Goal: Find specific page/section: Find specific page/section

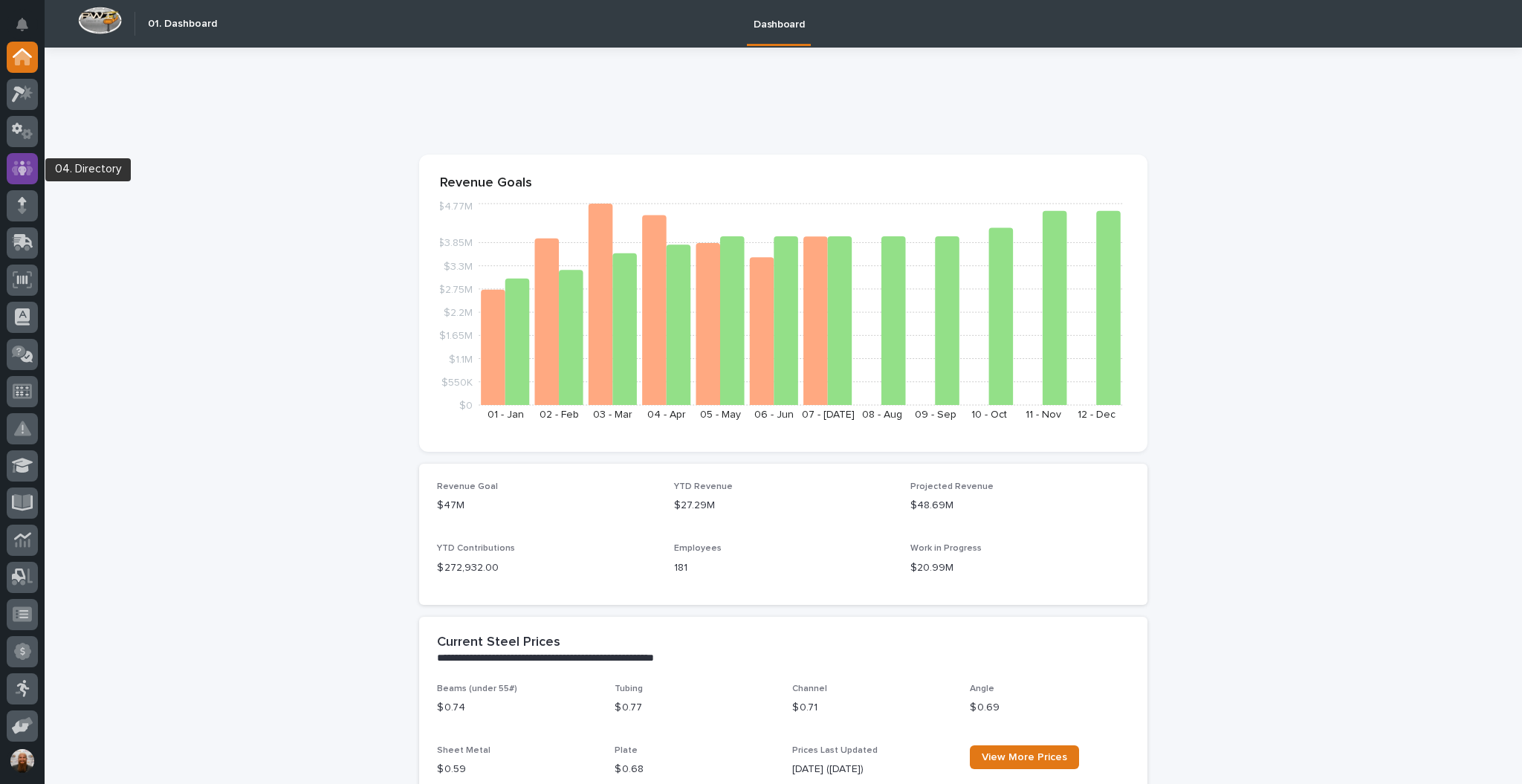
click at [19, 166] on icon at bounding box center [22, 168] width 22 height 17
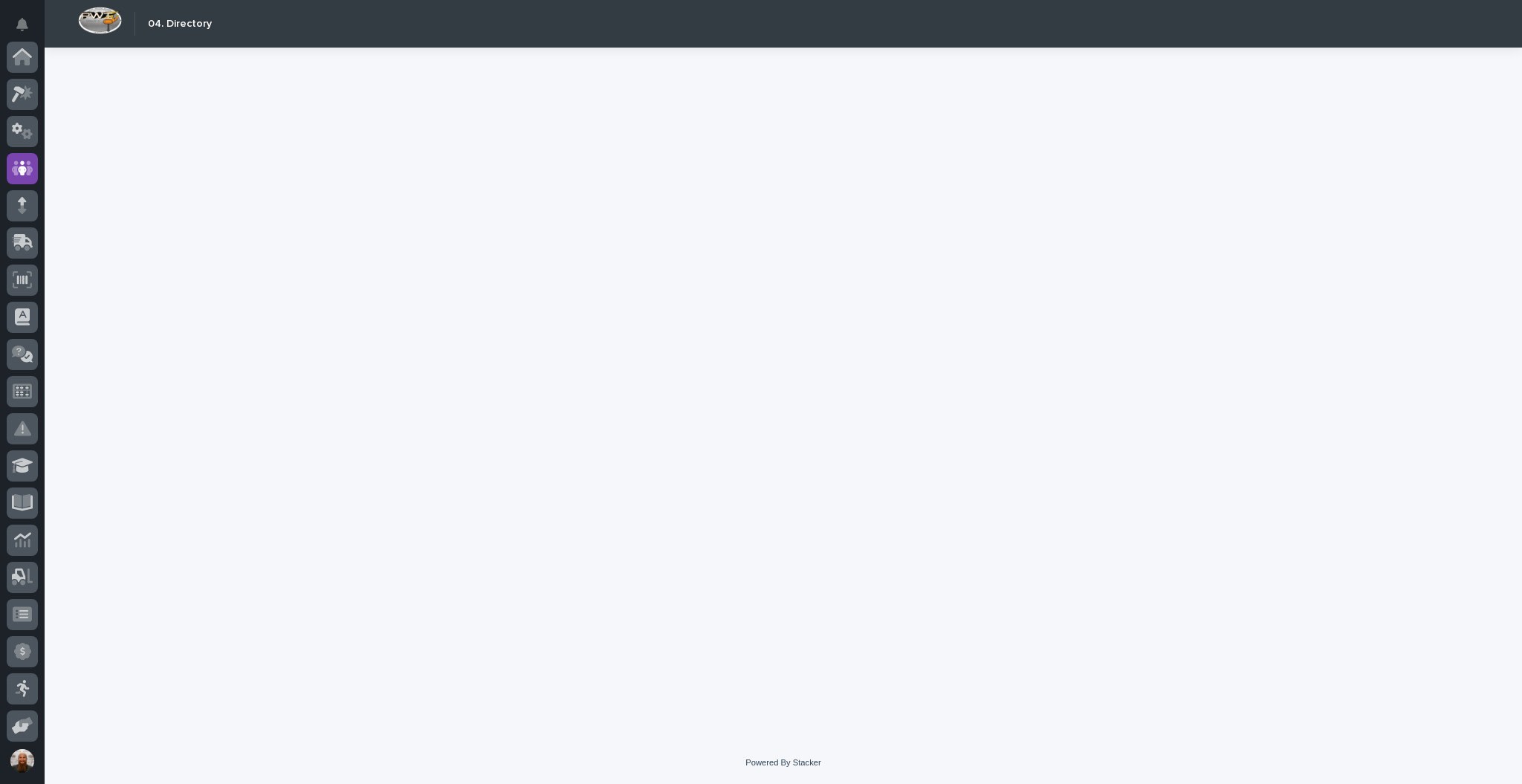
scroll to position [111, 0]
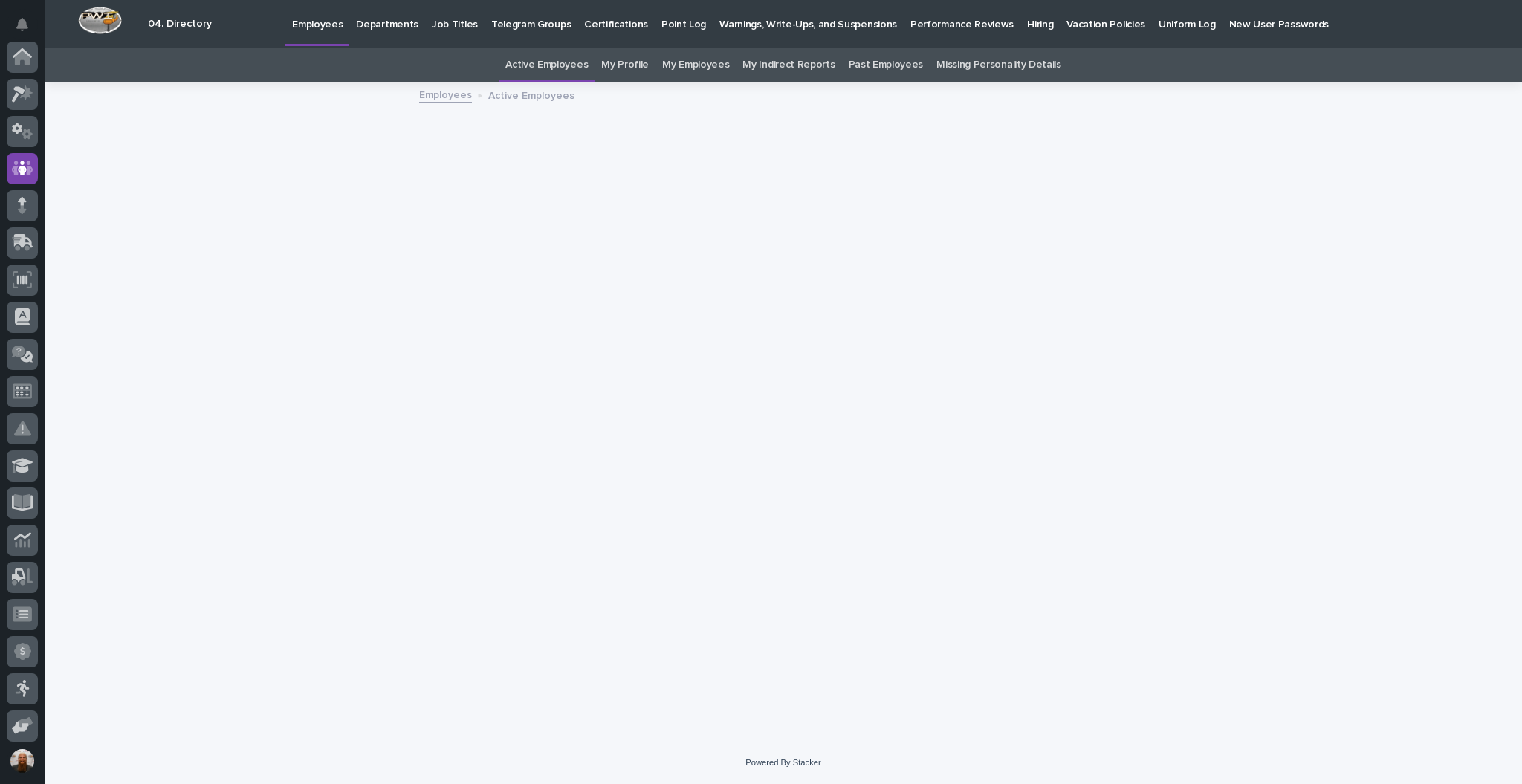
scroll to position [111, 0]
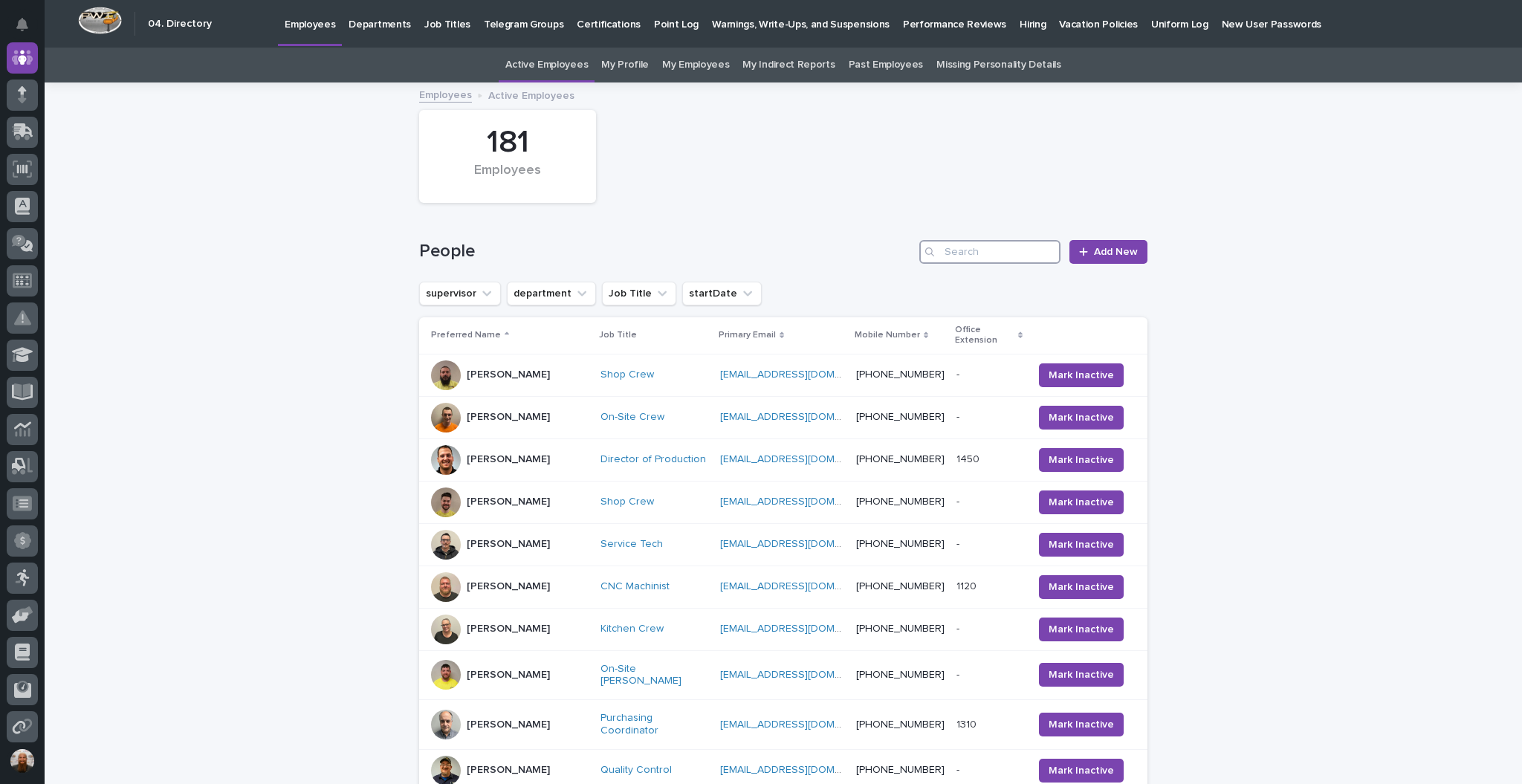
click at [975, 249] on input "Search" at bounding box center [989, 251] width 141 height 24
click at [891, 69] on link "Past Employees" at bounding box center [886, 65] width 75 height 35
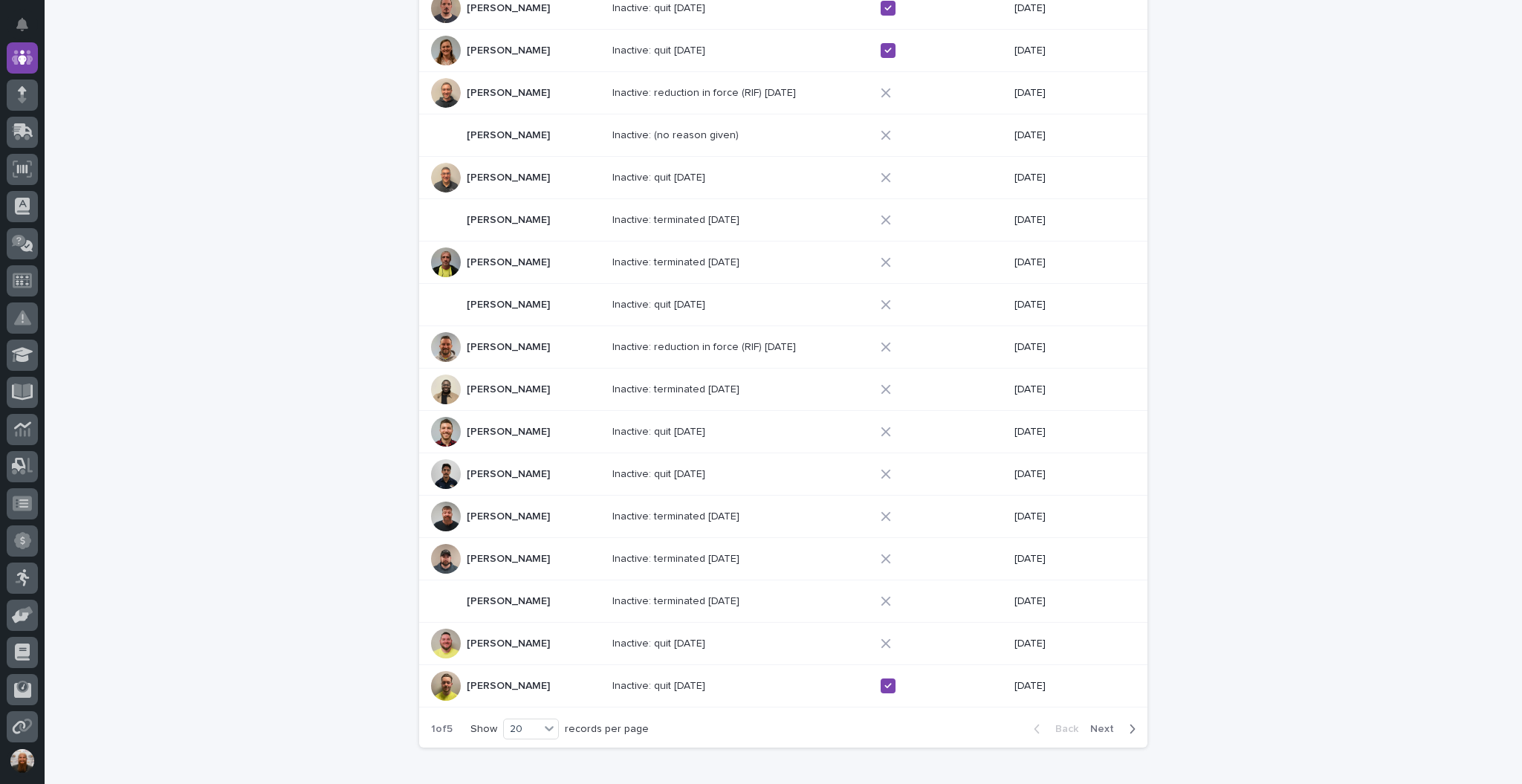
scroll to position [441, 0]
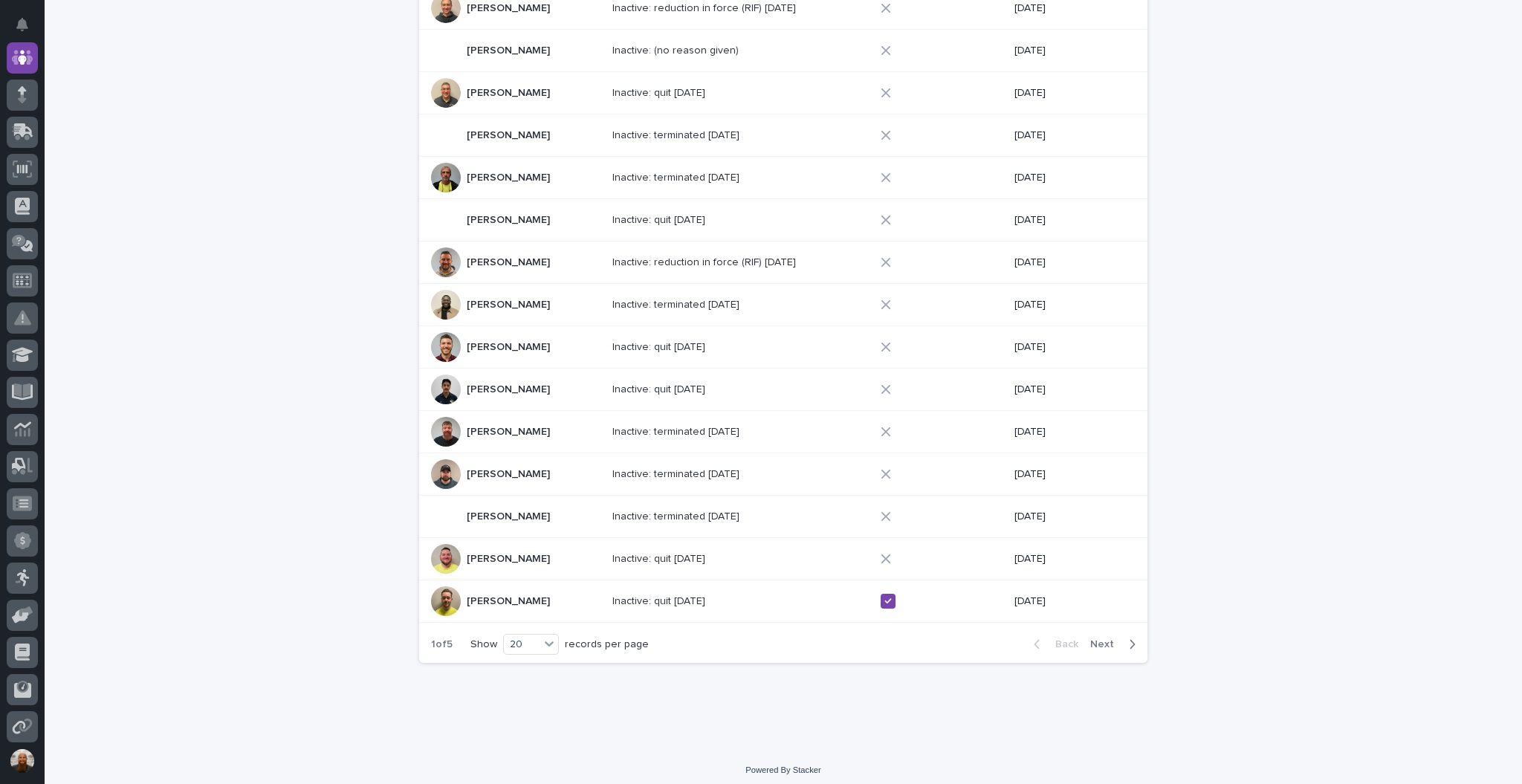
click at [1103, 639] on span "Next" at bounding box center [1106, 644] width 32 height 10
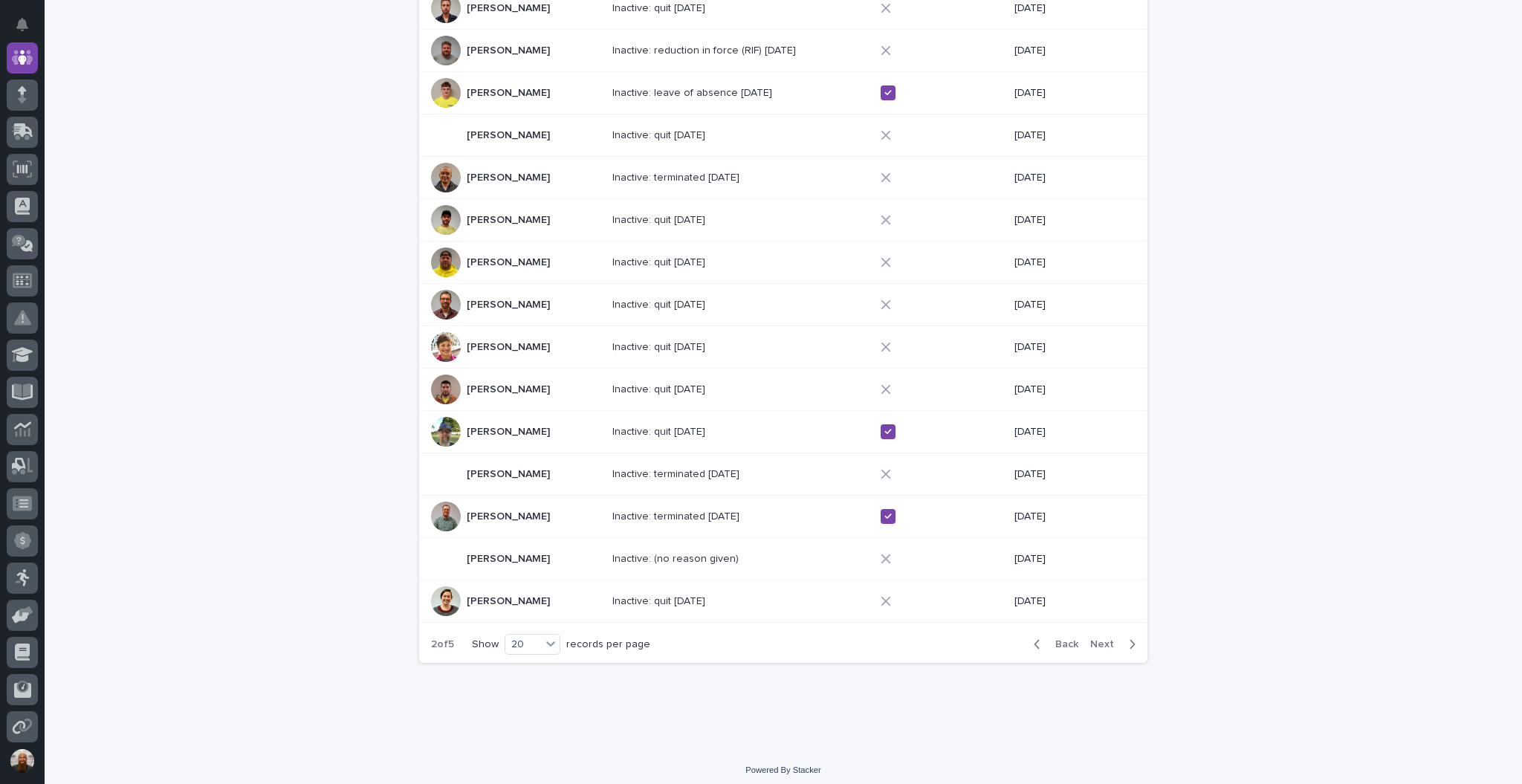
click at [1103, 639] on span "Next" at bounding box center [1106, 644] width 32 height 10
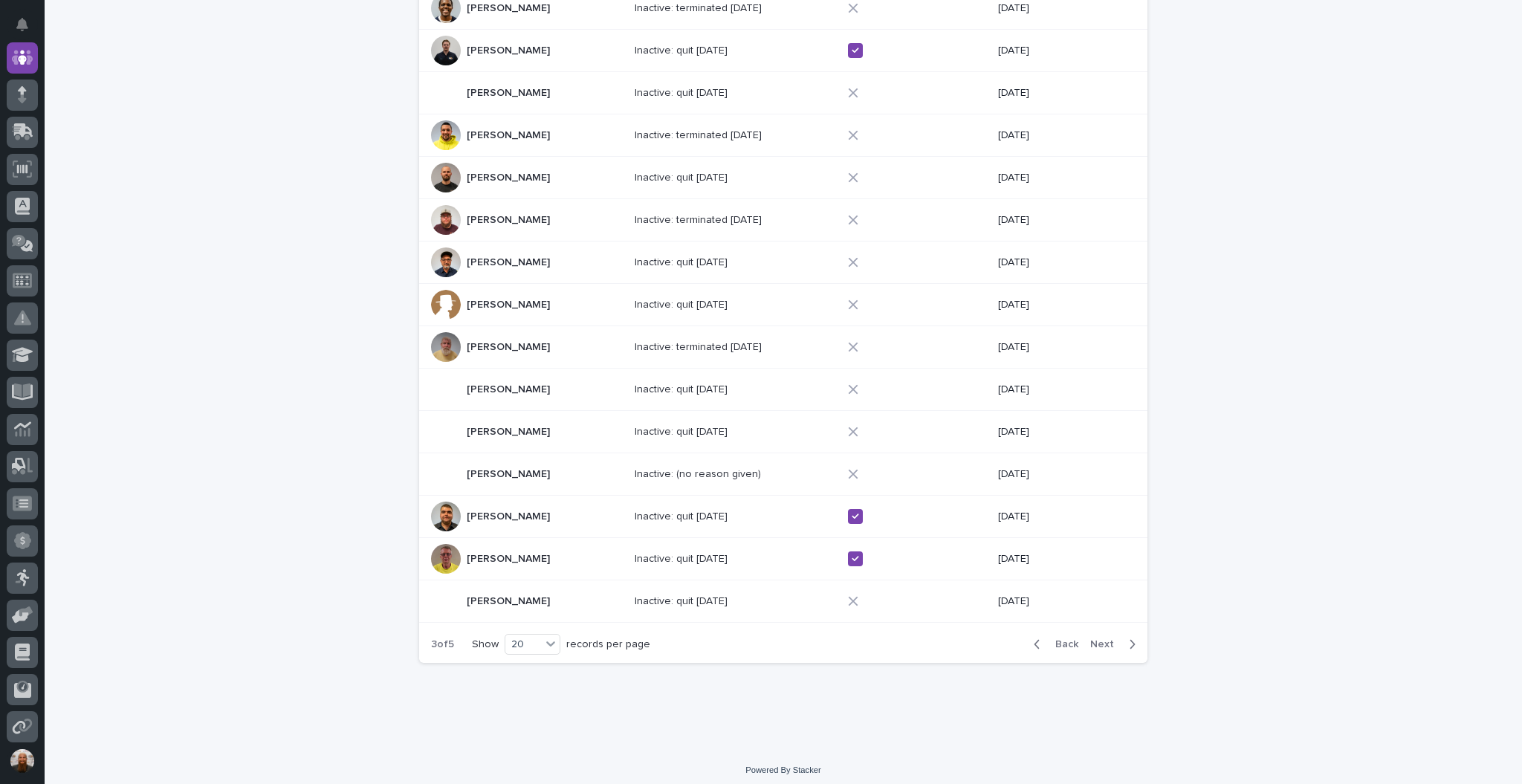
click at [1103, 639] on span "Next" at bounding box center [1106, 644] width 32 height 10
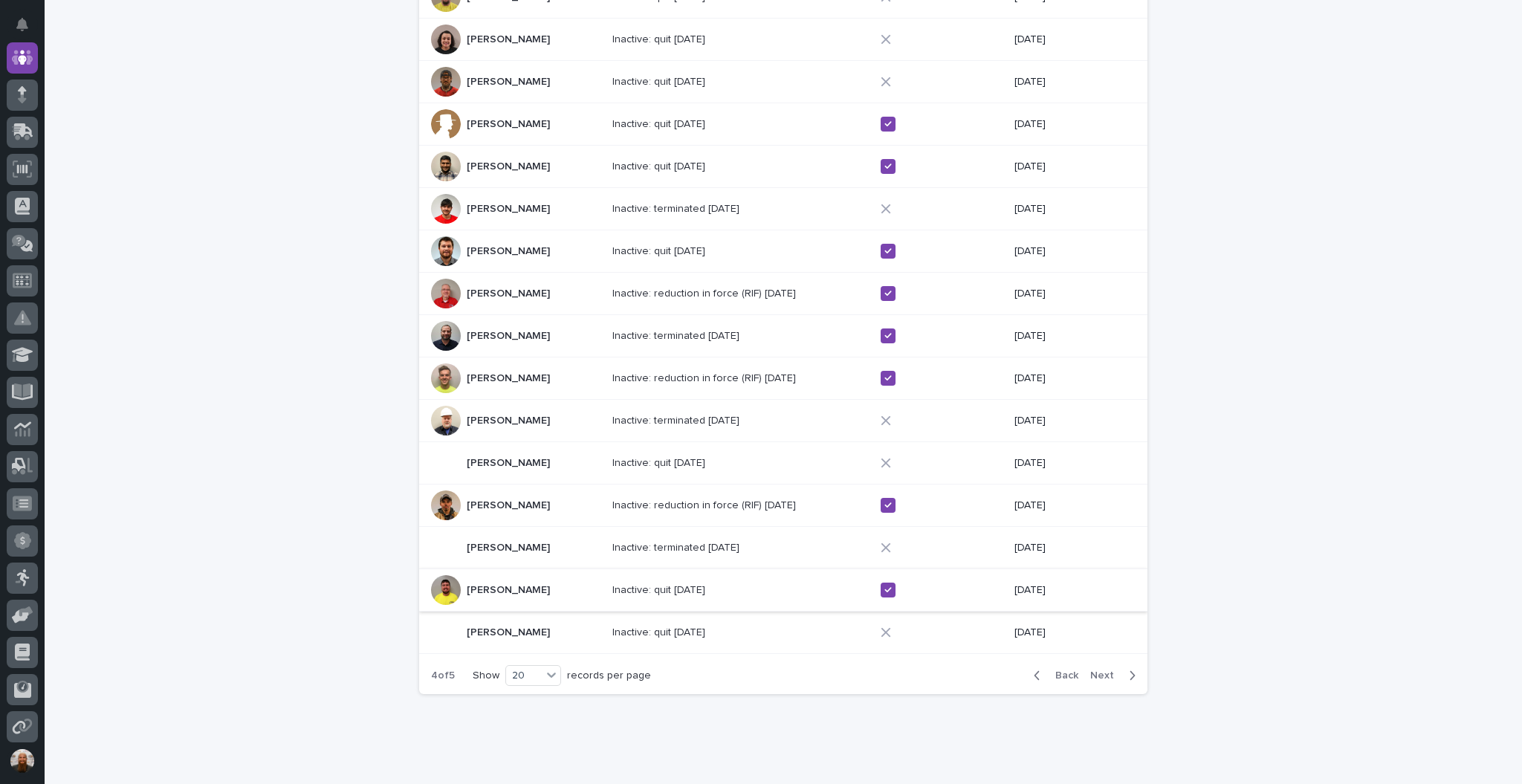
scroll to position [409, 0]
click at [1048, 672] on span "Back" at bounding box center [1062, 676] width 32 height 10
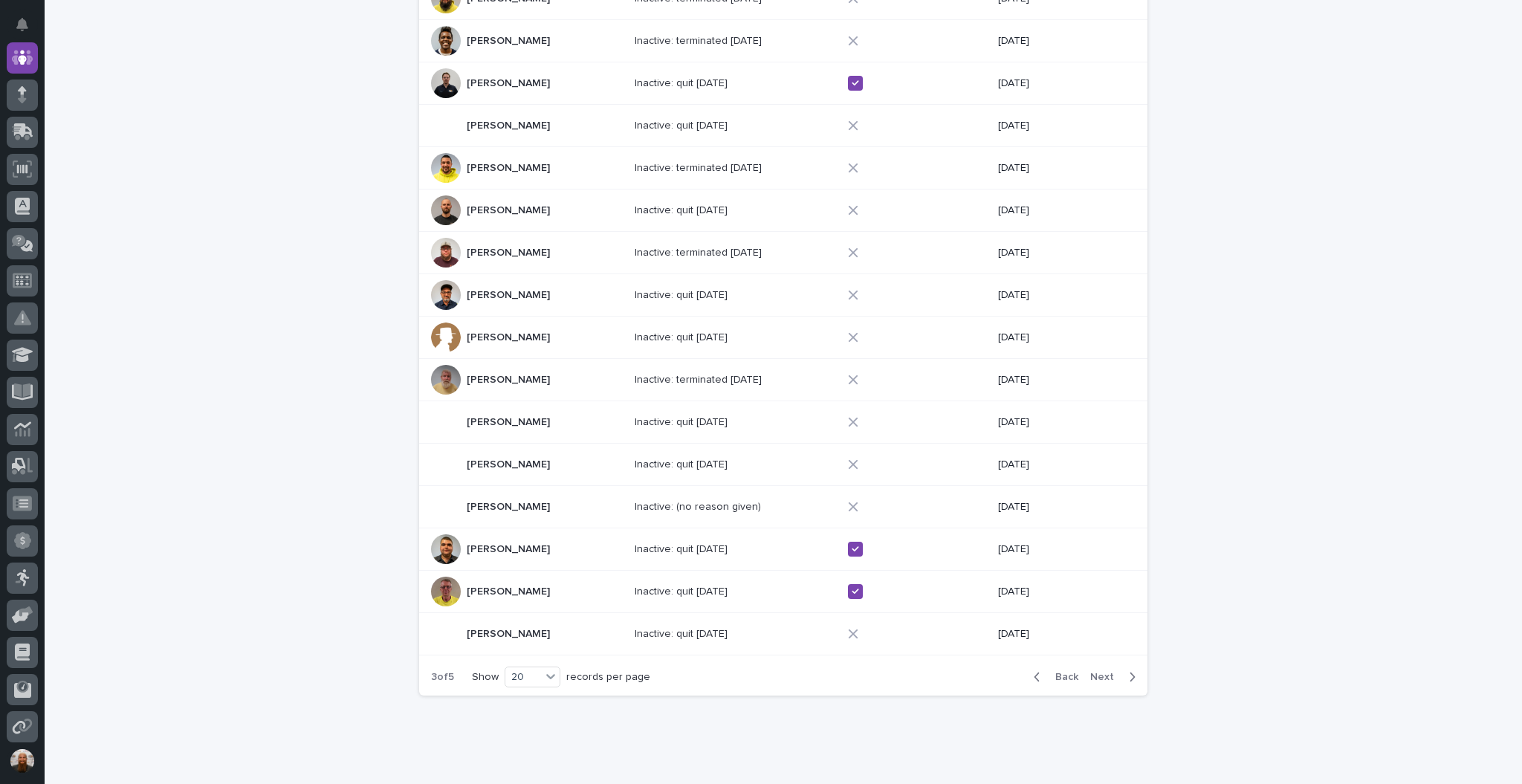
click at [1048, 672] on span "Back" at bounding box center [1062, 676] width 32 height 10
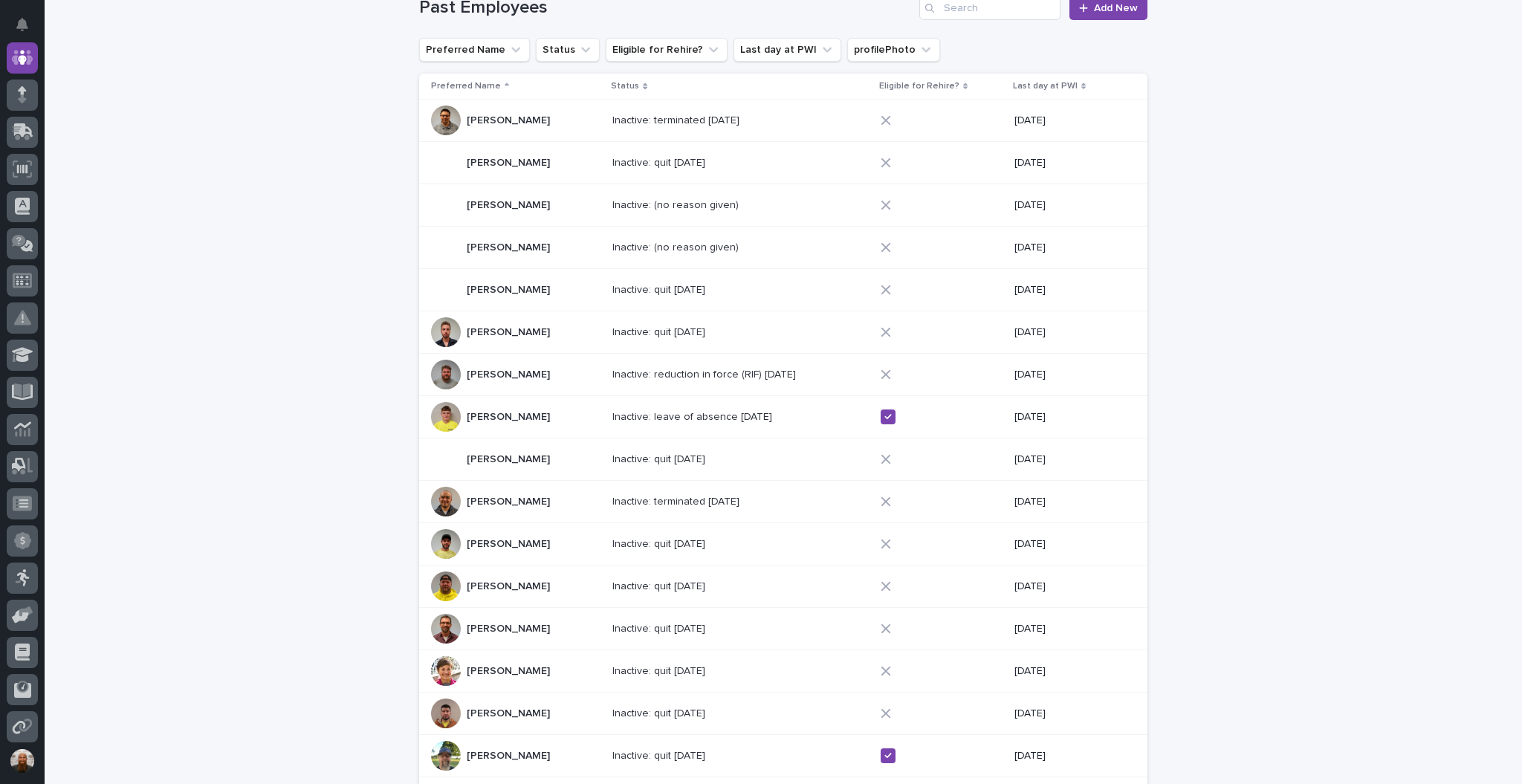
scroll to position [441, 0]
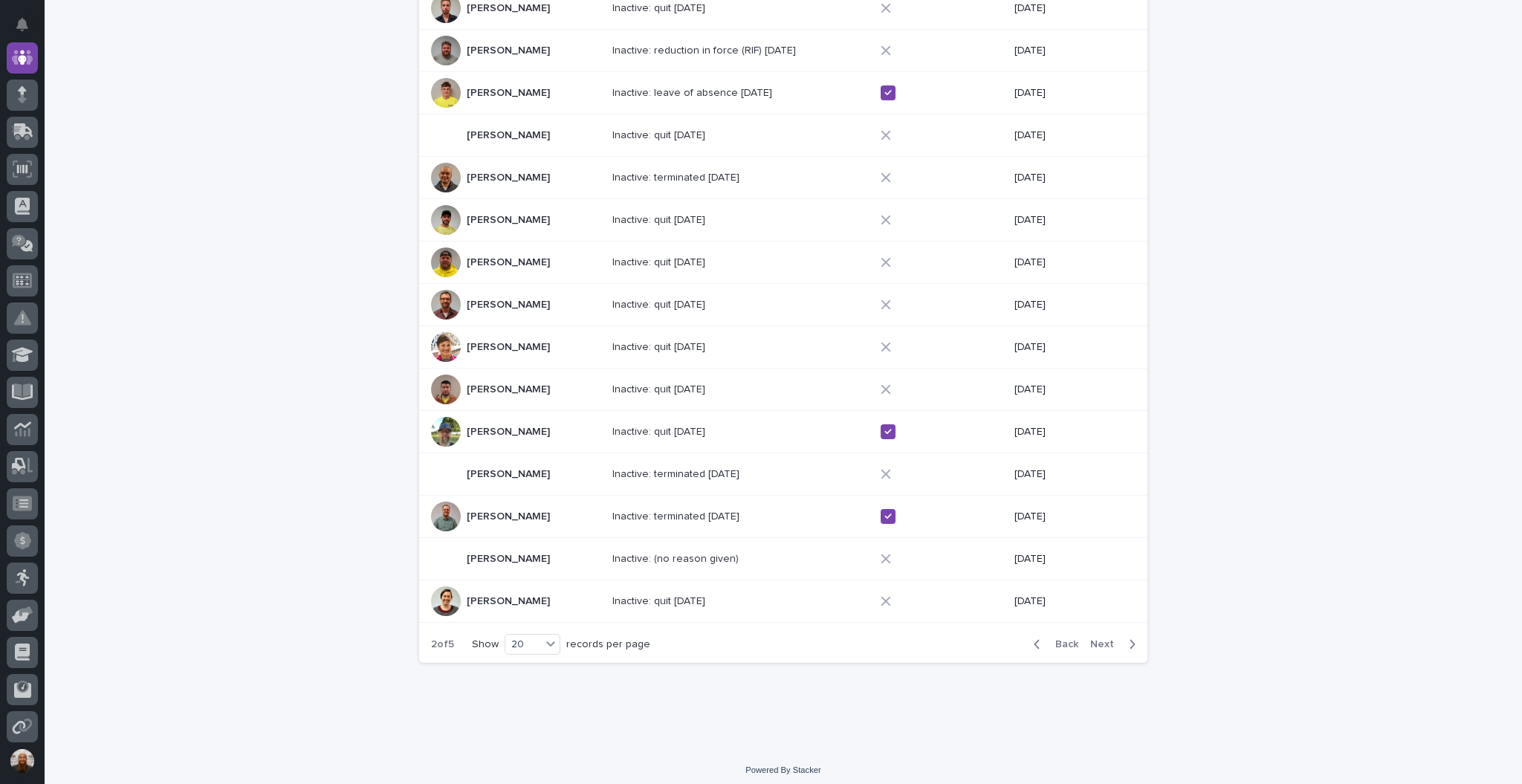
click at [1023, 646] on div "Back Next" at bounding box center [1084, 644] width 126 height 37
click at [1035, 641] on icon "button" at bounding box center [1037, 644] width 7 height 13
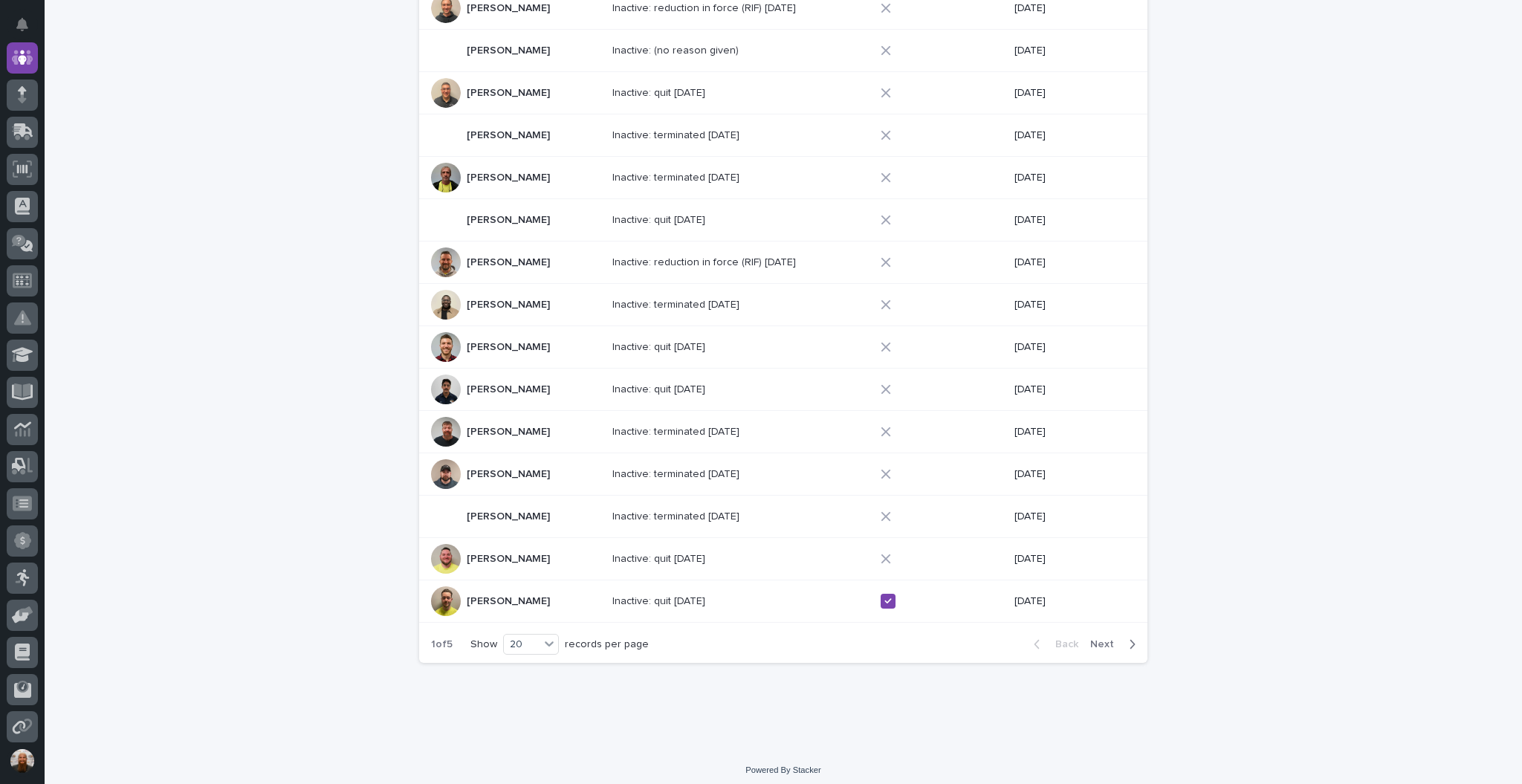
click at [438, 547] on div at bounding box center [446, 558] width 30 height 30
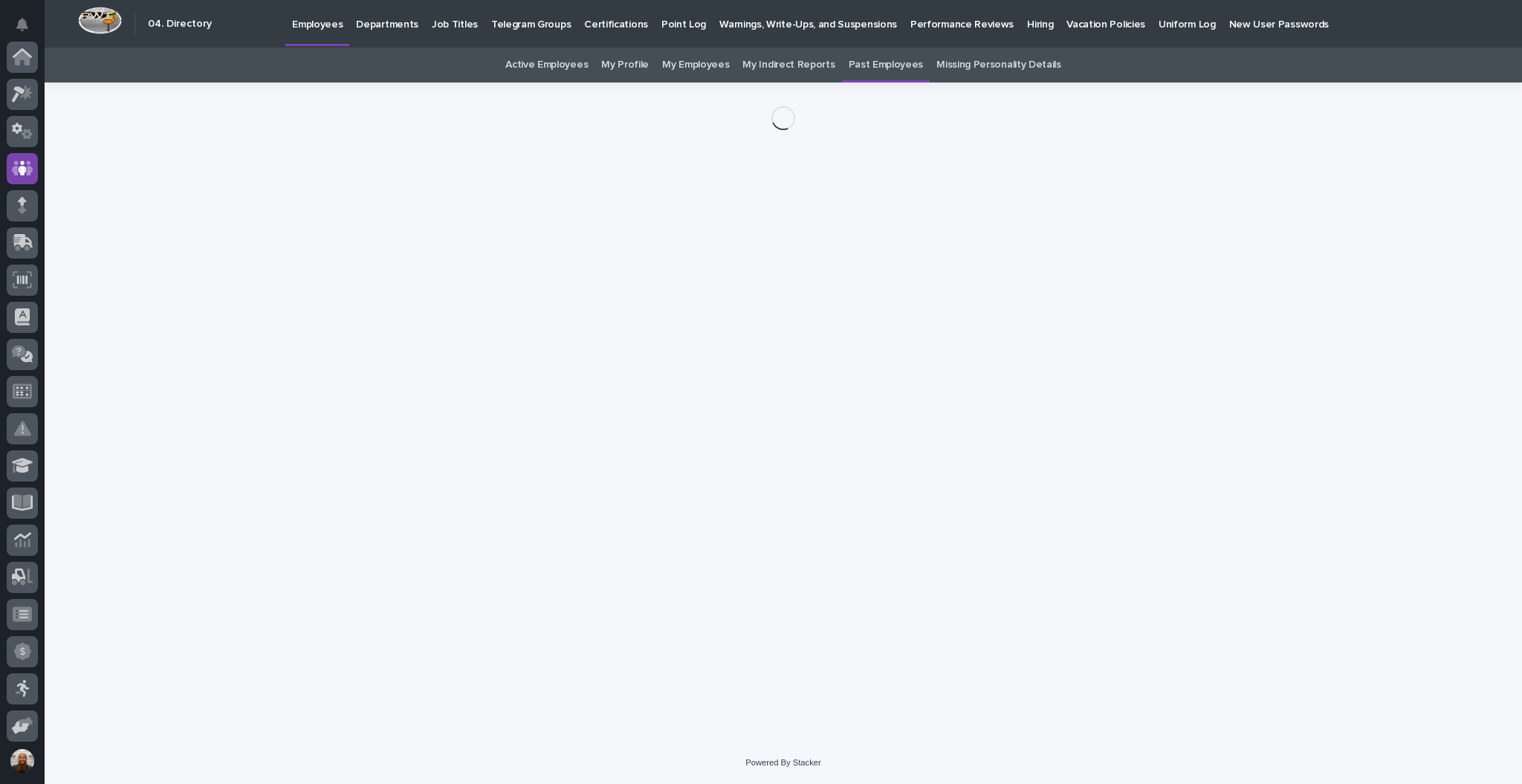
scroll to position [111, 0]
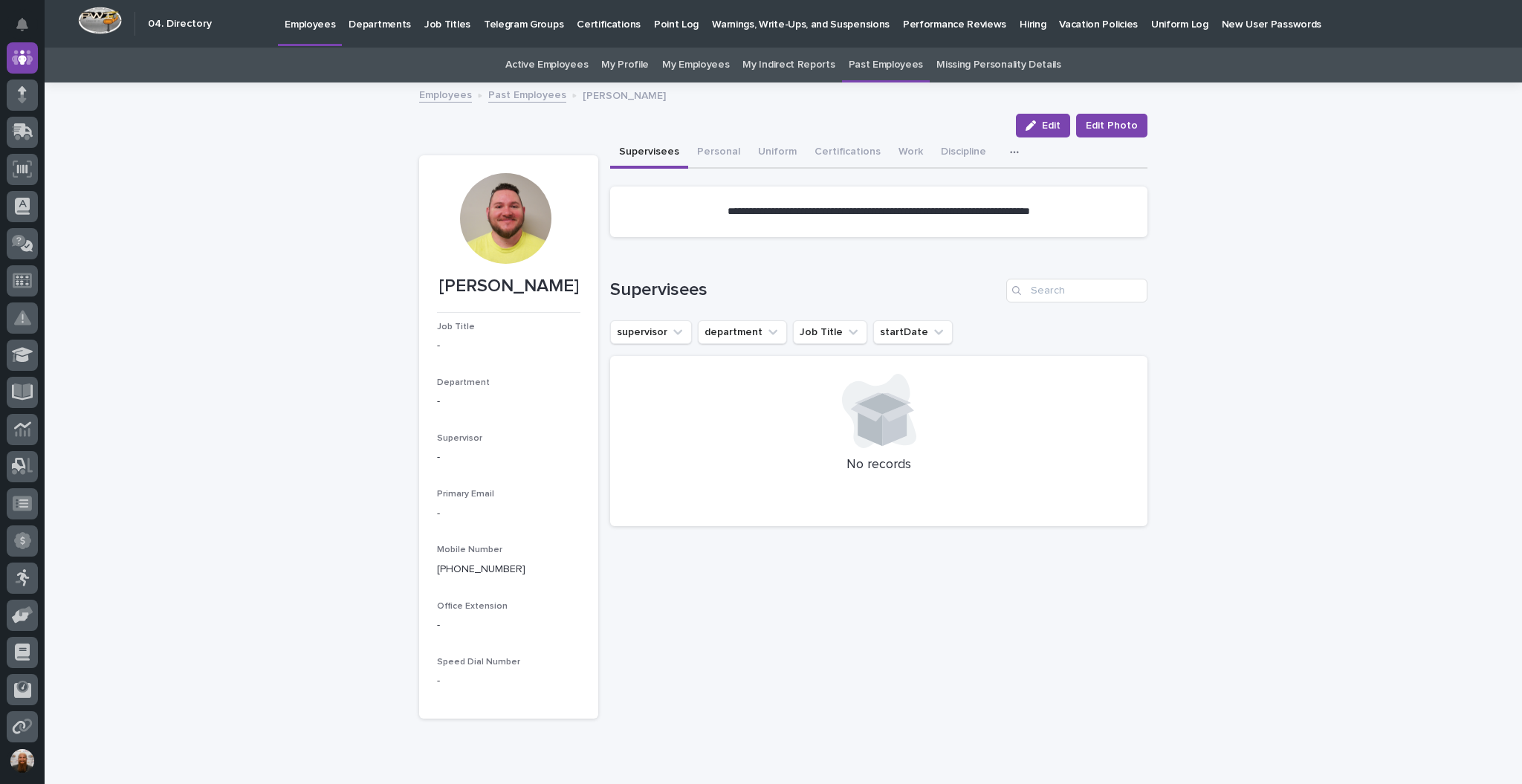
click at [515, 217] on div at bounding box center [506, 219] width 91 height 91
click at [25, 66] on div at bounding box center [22, 57] width 31 height 31
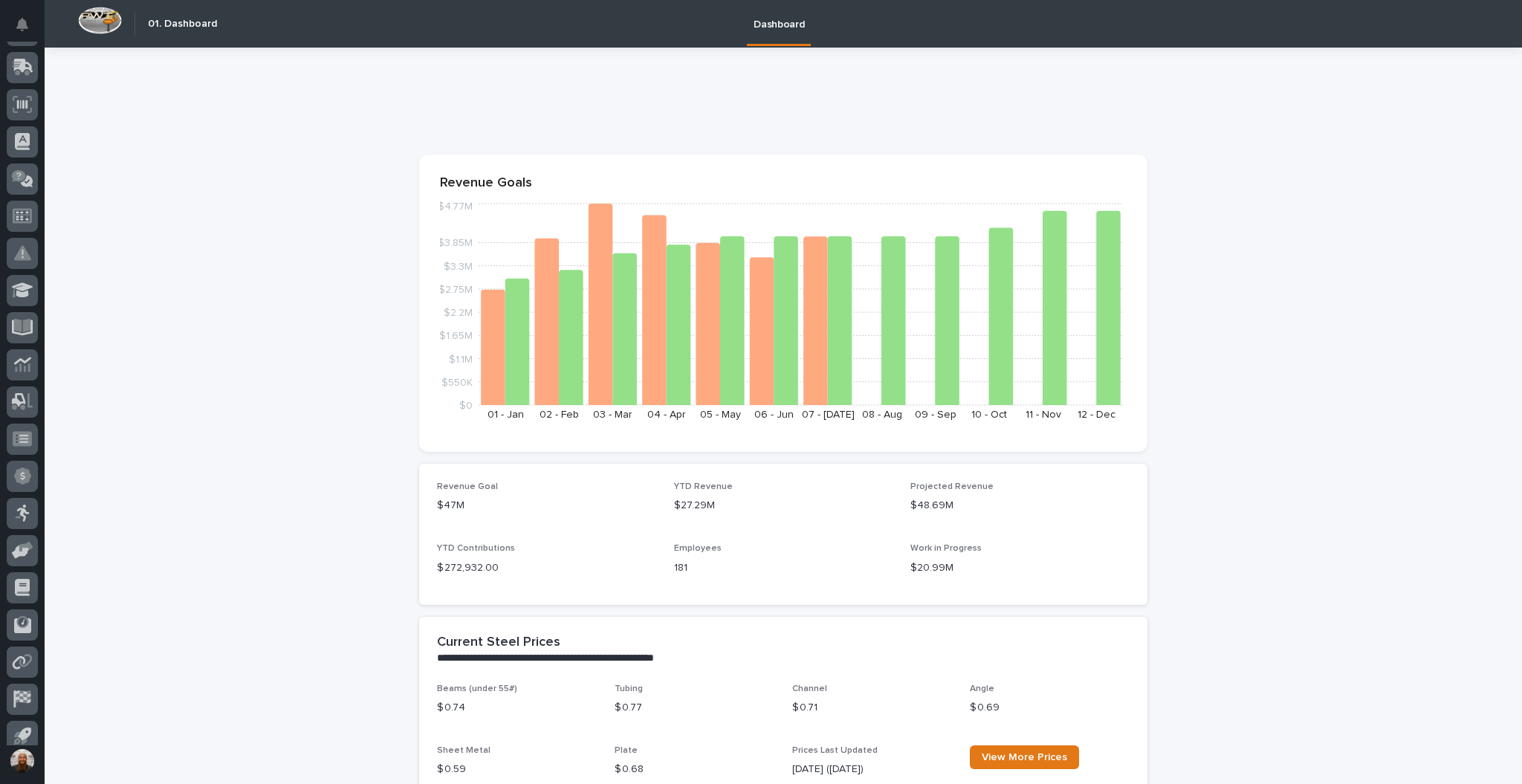
scroll to position [187, 0]
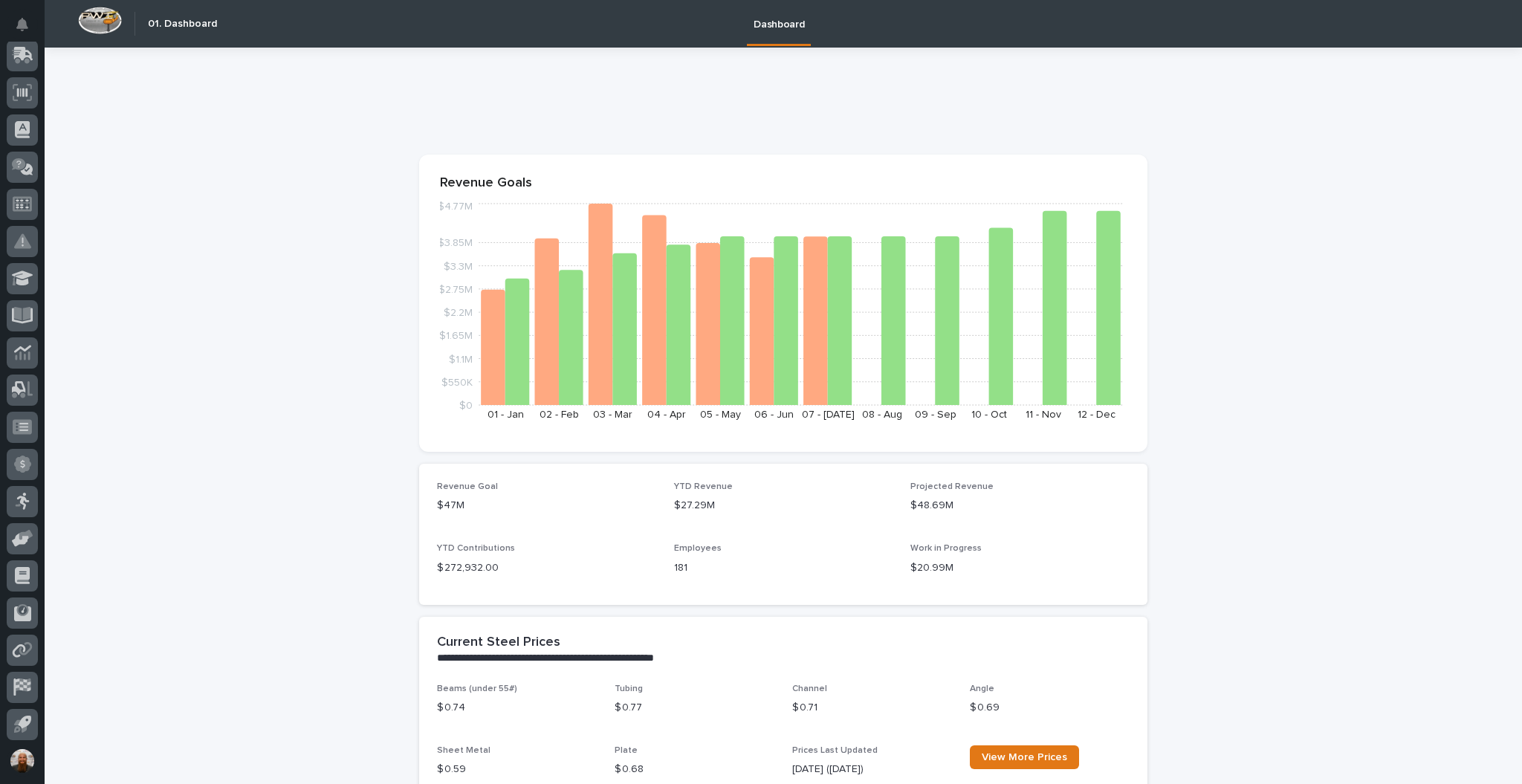
drag, startPoint x: 283, startPoint y: 432, endPoint x: 252, endPoint y: 447, distance: 34.4
drag, startPoint x: 146, startPoint y: 370, endPoint x: 154, endPoint y: 261, distance: 109.3
drag, startPoint x: 157, startPoint y: 224, endPoint x: 154, endPoint y: 209, distance: 15.3
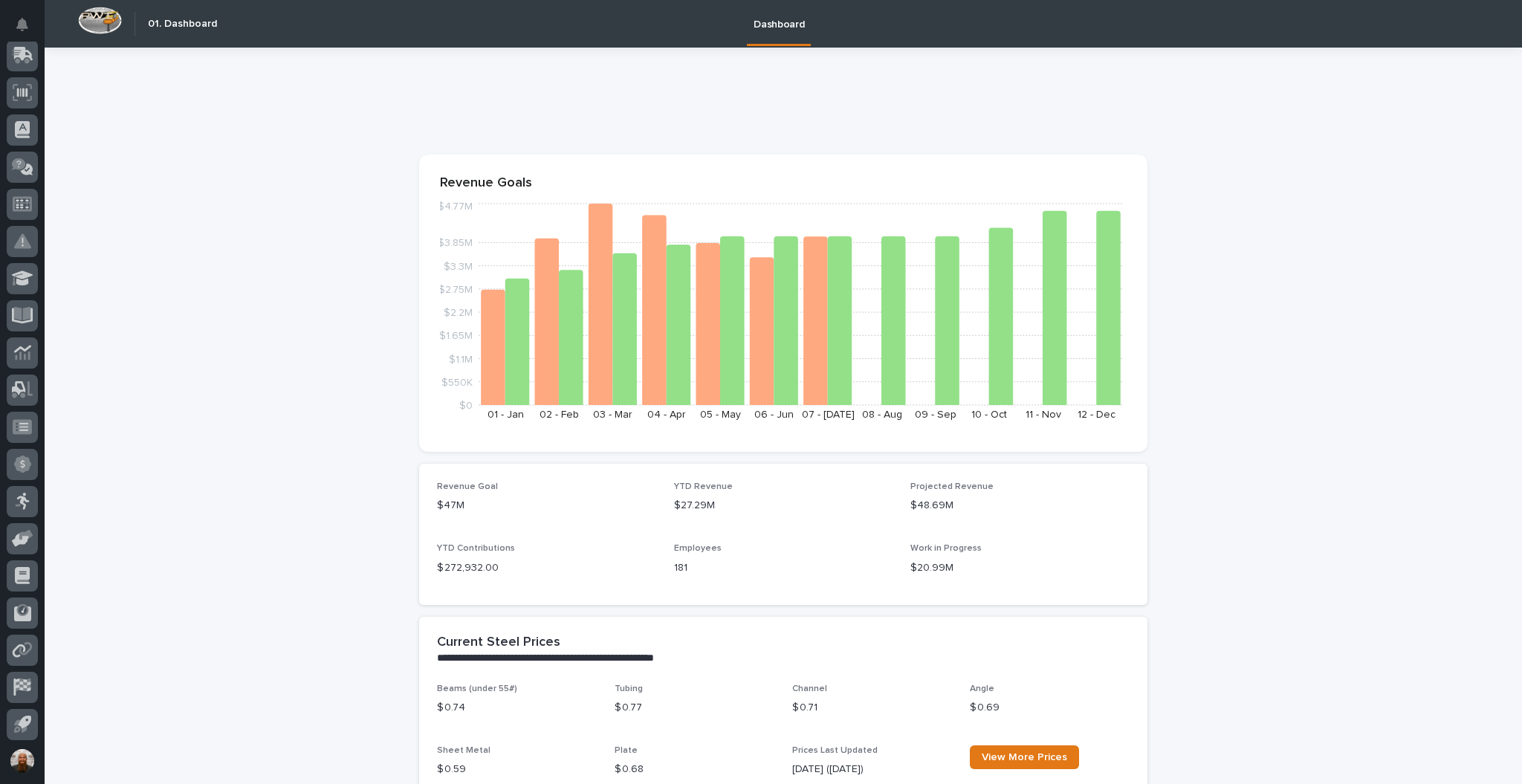
drag, startPoint x: 188, startPoint y: 236, endPoint x: 178, endPoint y: 224, distance: 15.6
drag, startPoint x: 178, startPoint y: 224, endPoint x: 170, endPoint y: 207, distance: 18.8
